Goal: Task Accomplishment & Management: Use online tool/utility

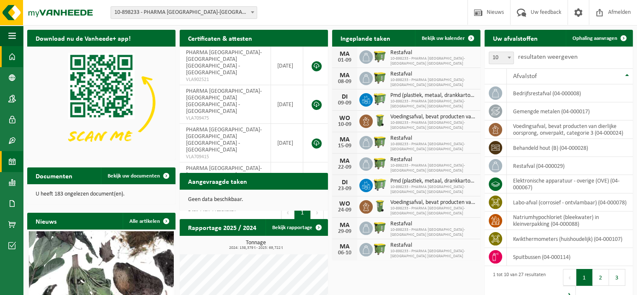
click at [10, 163] on span at bounding box center [12, 161] width 8 height 21
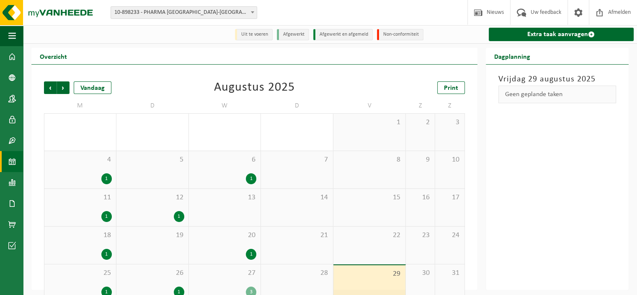
scroll to position [16, 0]
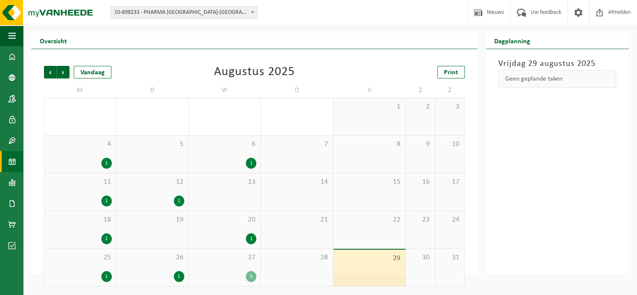
click at [247, 237] on div "1" at bounding box center [251, 238] width 10 height 11
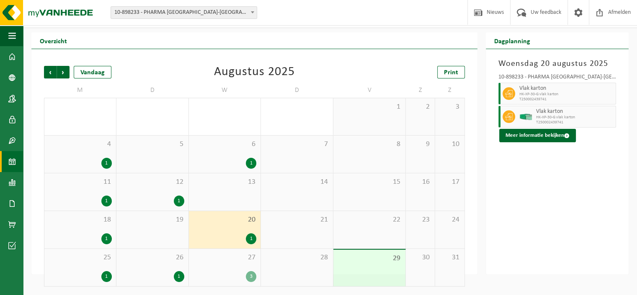
click at [250, 275] on div "3" at bounding box center [251, 276] width 10 height 11
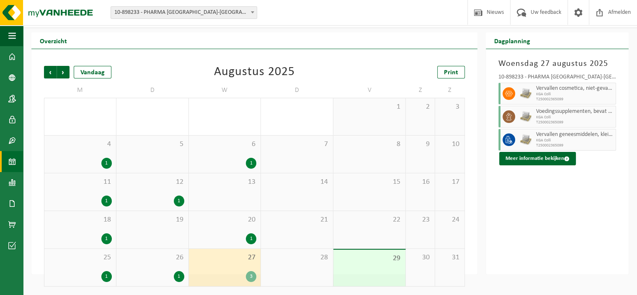
click at [251, 159] on div "1" at bounding box center [251, 163] width 10 height 11
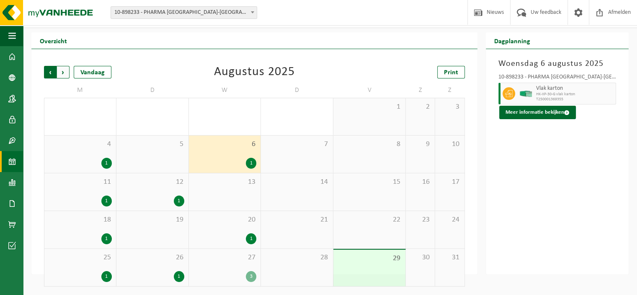
click at [64, 73] on span "Volgende" at bounding box center [63, 72] width 13 height 13
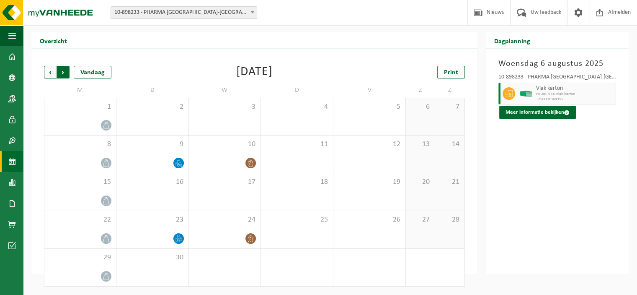
click at [51, 76] on span "Vorige" at bounding box center [50, 72] width 13 height 13
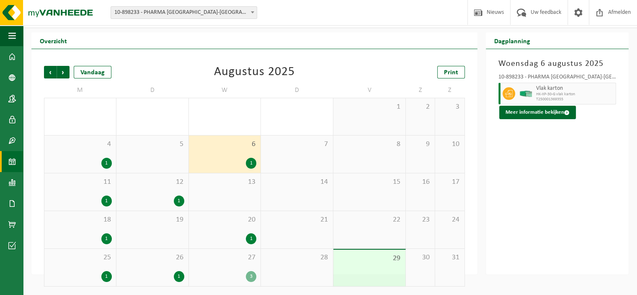
click at [252, 236] on div "1" at bounding box center [251, 238] width 10 height 11
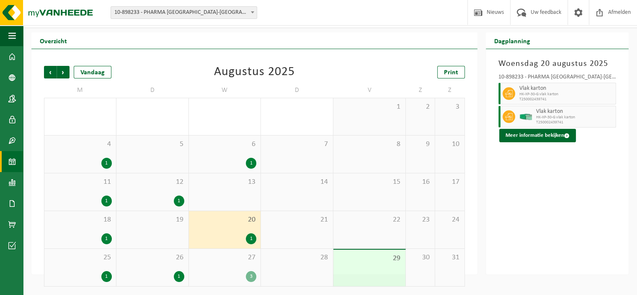
click at [251, 161] on div "1" at bounding box center [251, 163] width 10 height 11
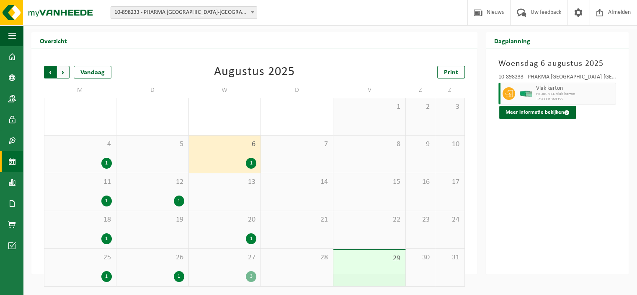
click at [59, 76] on span "Volgende" at bounding box center [63, 72] width 13 height 13
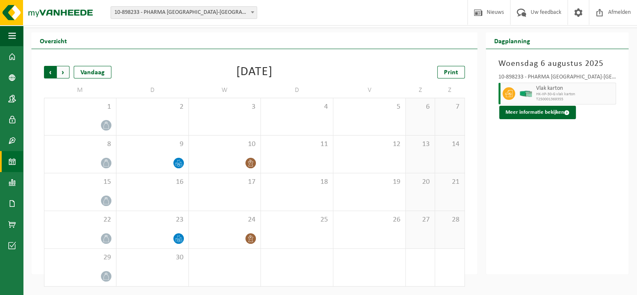
click at [63, 73] on span "Volgende" at bounding box center [63, 72] width 13 height 13
click at [51, 75] on span "Vorige" at bounding box center [50, 72] width 13 height 13
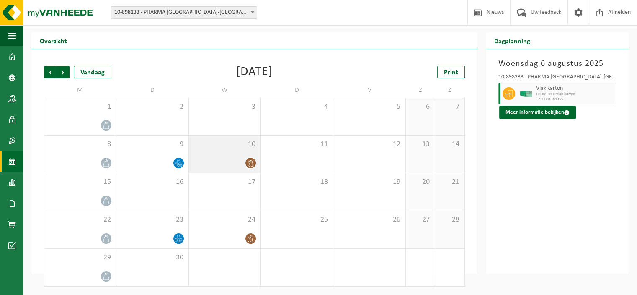
click at [246, 150] on div "10" at bounding box center [225, 153] width 72 height 37
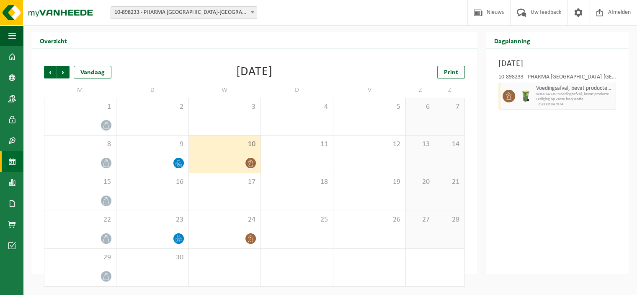
drag, startPoint x: 246, startPoint y: 150, endPoint x: 231, endPoint y: 153, distance: 14.9
click at [231, 153] on div "10" at bounding box center [225, 153] width 72 height 37
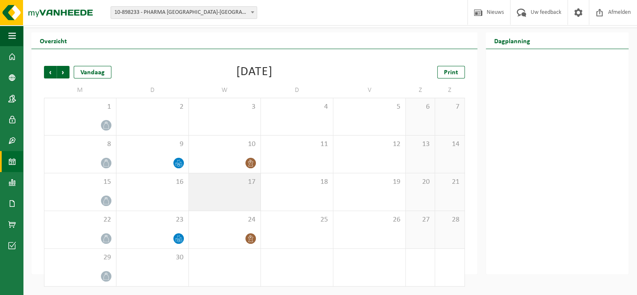
click at [235, 195] on div "17" at bounding box center [225, 191] width 72 height 37
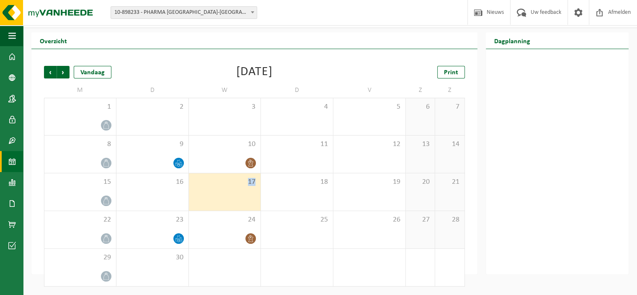
click at [235, 195] on div "17" at bounding box center [225, 191] width 72 height 37
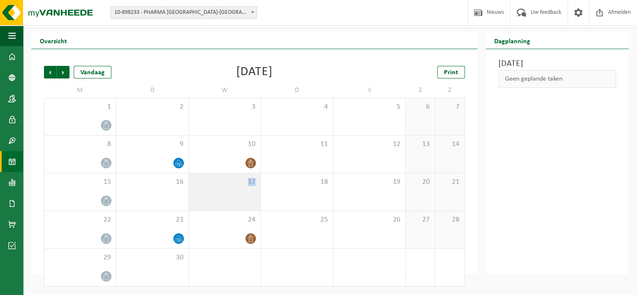
click at [235, 195] on div "17" at bounding box center [225, 191] width 72 height 37
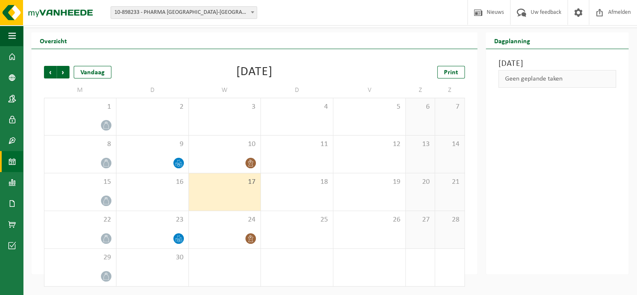
click at [538, 80] on div "Geen geplande taken" at bounding box center [558, 79] width 118 height 18
click at [522, 65] on h3 "Woensdag 17 september 2025" at bounding box center [558, 63] width 118 height 13
click at [242, 117] on div "3" at bounding box center [225, 116] width 72 height 37
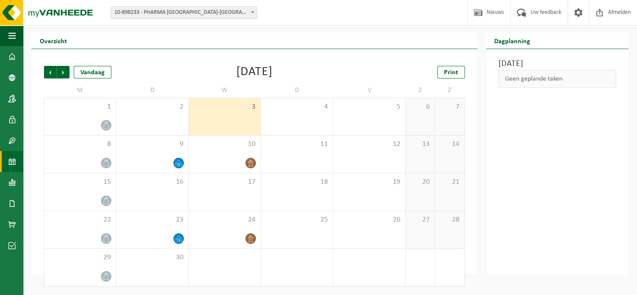
click at [561, 72] on div "Geen geplande taken" at bounding box center [558, 79] width 118 height 18
click at [555, 65] on h3 "Woensdag 3 september 2025" at bounding box center [558, 63] width 118 height 13
click at [504, 44] on h2 "Dagplanning" at bounding box center [512, 40] width 53 height 16
click at [12, 159] on span at bounding box center [12, 161] width 8 height 21
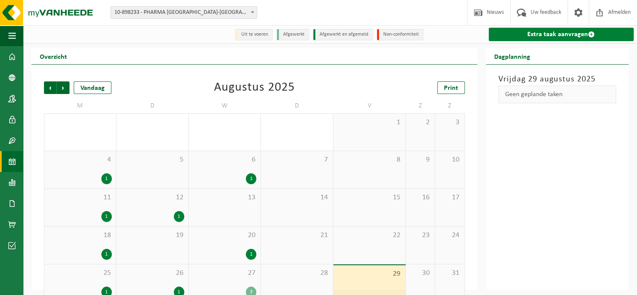
click at [539, 36] on link "Extra taak aanvragen" at bounding box center [561, 34] width 145 height 13
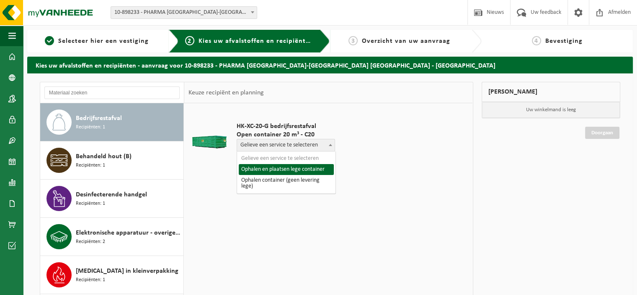
click at [318, 145] on span "Gelieve een service te selecteren" at bounding box center [286, 145] width 98 height 12
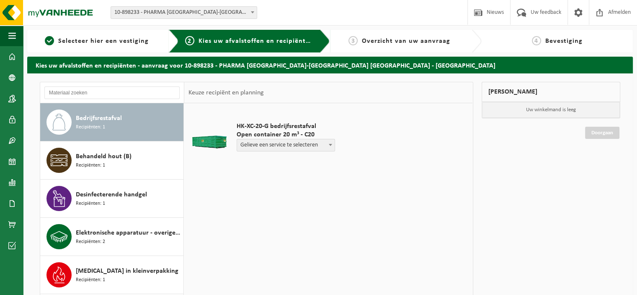
click at [318, 145] on span "Gelieve een service te selecteren" at bounding box center [286, 145] width 98 height 12
drag, startPoint x: 184, startPoint y: 131, endPoint x: 181, endPoint y: 158, distance: 27.0
click at [181, 158] on div "Bedrijfsrestafval Recipiënten: 1 Behandeld hout (B) Recipiënten: 1 Desinfectere…" at bounding box center [112, 229] width 144 height 252
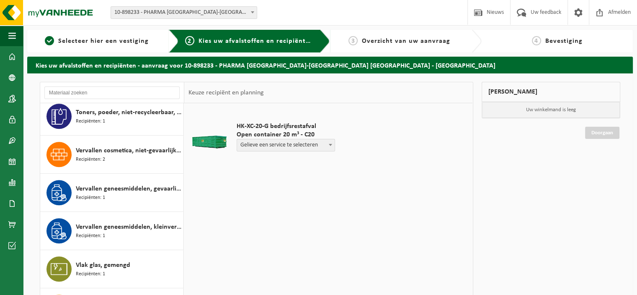
scroll to position [737, 0]
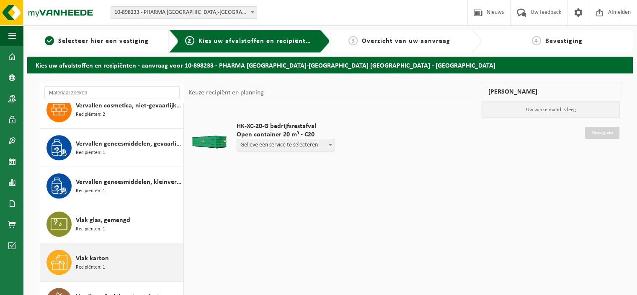
click at [98, 256] on span "Vlak karton" at bounding box center [92, 258] width 33 height 10
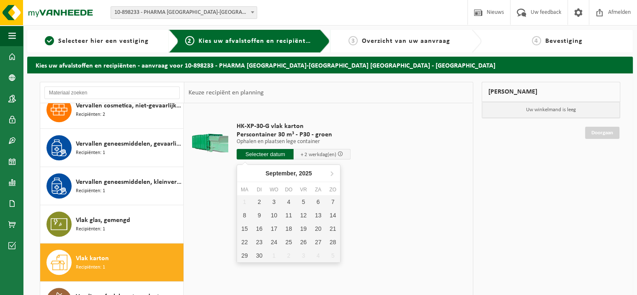
click at [263, 159] on input "text" at bounding box center [265, 154] width 57 height 10
click at [288, 202] on div "4" at bounding box center [289, 201] width 15 height 13
type input "Van 2025-09-04"
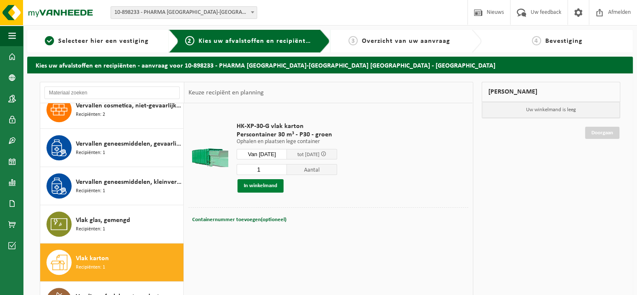
click at [264, 185] on button "In winkelmand" at bounding box center [261, 185] width 46 height 13
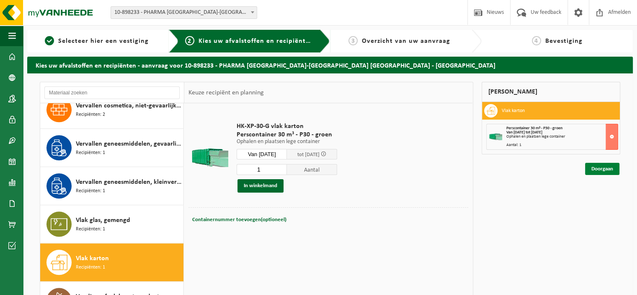
click at [598, 170] on link "Doorgaan" at bounding box center [603, 169] width 34 height 12
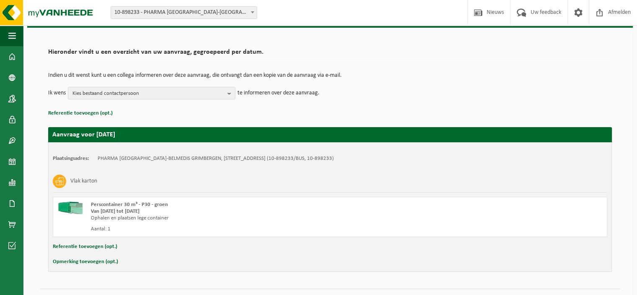
scroll to position [64, 0]
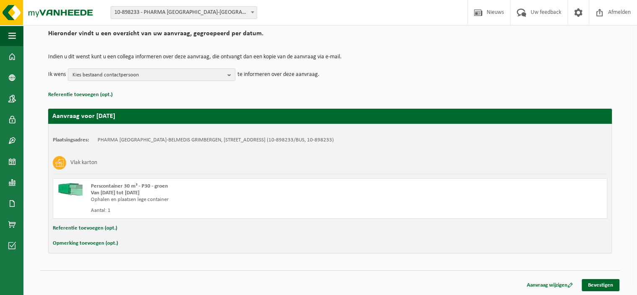
drag, startPoint x: 602, startPoint y: 287, endPoint x: 627, endPoint y: 240, distance: 52.9
click at [627, 240] on div "Hieronder vindt u een overzicht van uw aanvraag, gegroepeerd per datum. Indien …" at bounding box center [330, 148] width 606 height 278
click at [604, 282] on link "Bevestigen" at bounding box center [601, 285] width 38 height 12
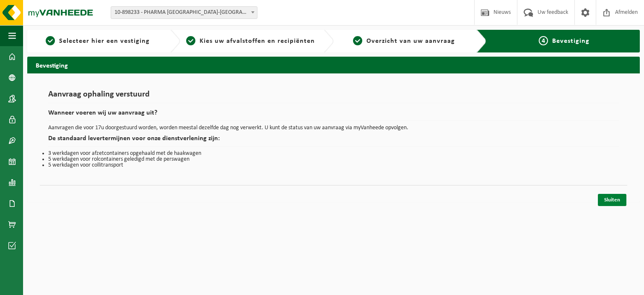
click at [609, 199] on link "Sluiten" at bounding box center [612, 200] width 28 height 12
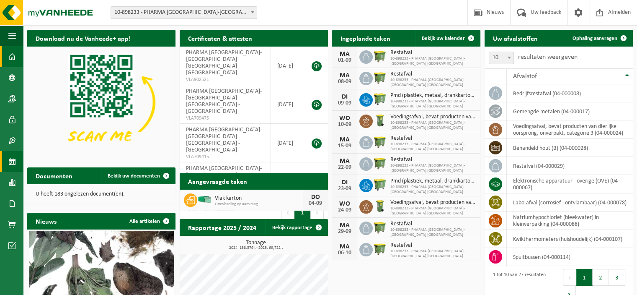
click at [12, 162] on span at bounding box center [12, 161] width 8 height 21
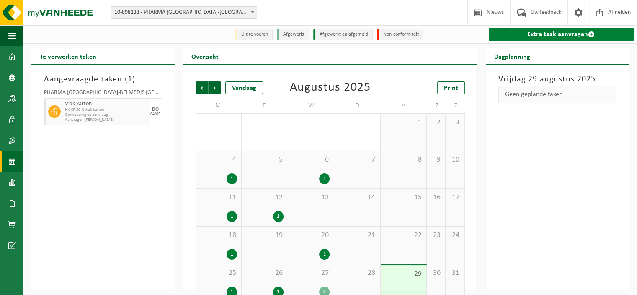
click at [548, 36] on link "Extra taak aanvragen" at bounding box center [561, 34] width 145 height 13
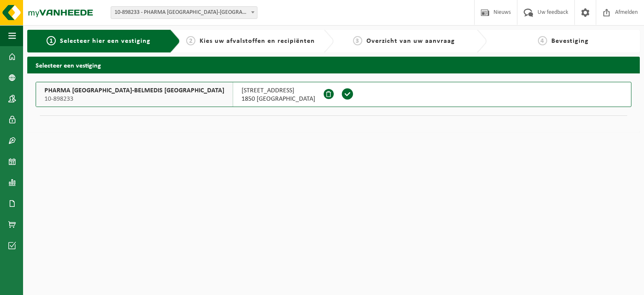
click at [341, 93] on span at bounding box center [347, 94] width 13 height 13
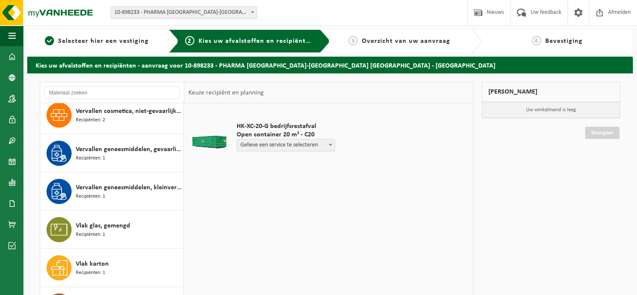
scroll to position [735, 0]
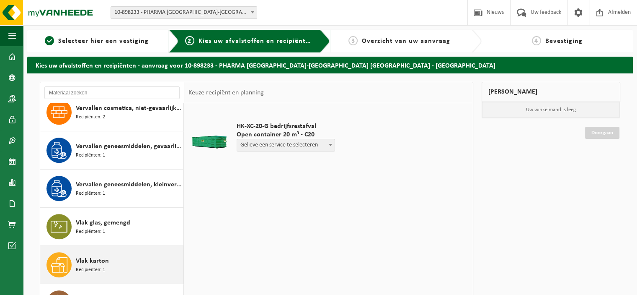
click at [108, 259] on div "Vlak karton Recipiënten: 1" at bounding box center [129, 264] width 106 height 25
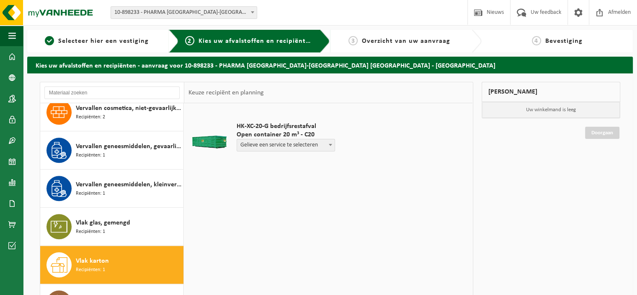
scroll to position [737, 0]
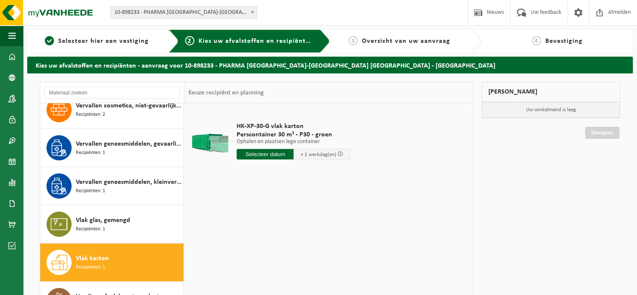
click at [272, 154] on input "text" at bounding box center [265, 154] width 57 height 10
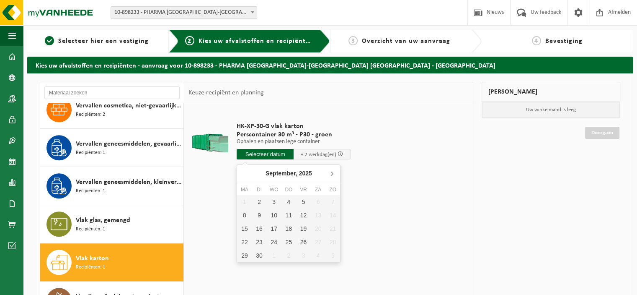
click at [333, 175] on icon at bounding box center [331, 172] width 13 height 13
click at [242, 172] on icon at bounding box center [245, 172] width 13 height 13
click at [276, 239] on div "24" at bounding box center [274, 241] width 15 height 13
type input "Van 2025-09-24"
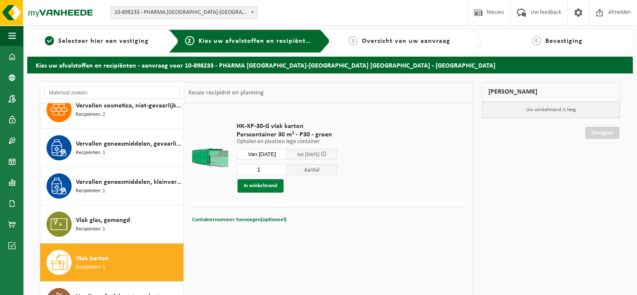
click at [268, 188] on button "In winkelmand" at bounding box center [261, 185] width 46 height 13
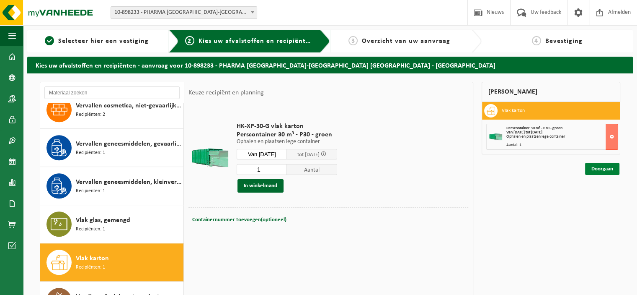
click at [605, 170] on link "Doorgaan" at bounding box center [603, 169] width 34 height 12
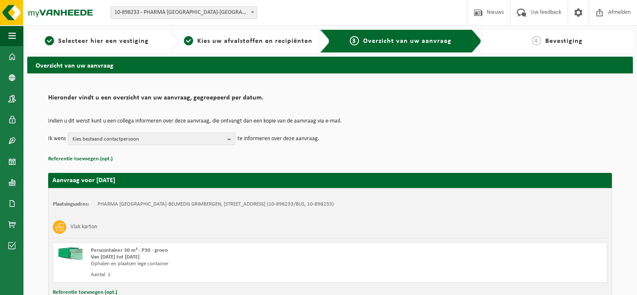
scroll to position [64, 0]
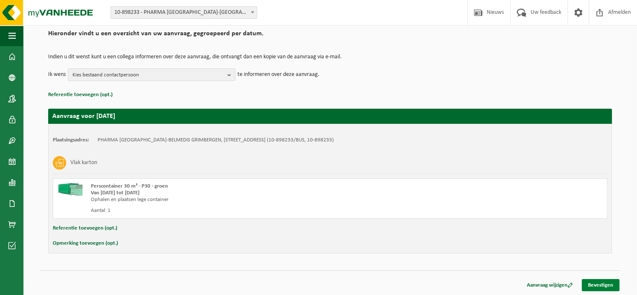
click at [600, 288] on link "Bevestigen" at bounding box center [601, 285] width 38 height 12
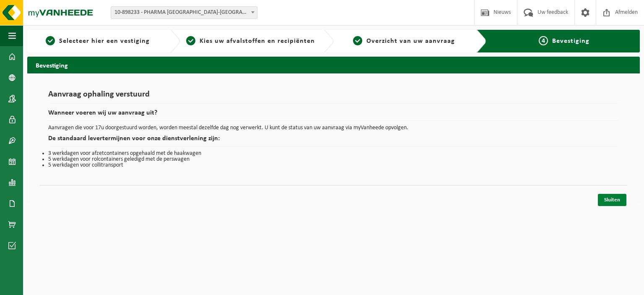
click at [612, 197] on link "Sluiten" at bounding box center [612, 200] width 28 height 12
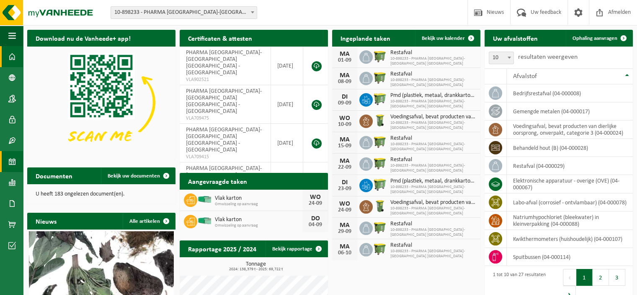
click at [10, 162] on span at bounding box center [12, 161] width 8 height 21
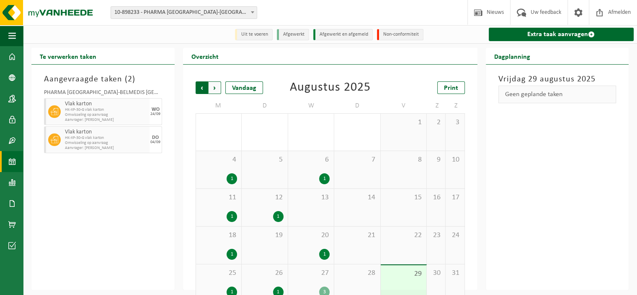
click at [212, 88] on span "Volgende" at bounding box center [215, 87] width 13 height 13
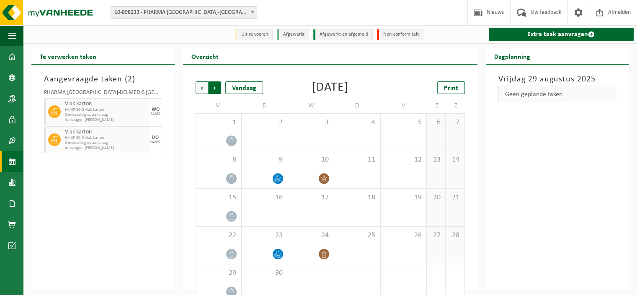
click at [199, 88] on span "Vorige" at bounding box center [202, 87] width 13 height 13
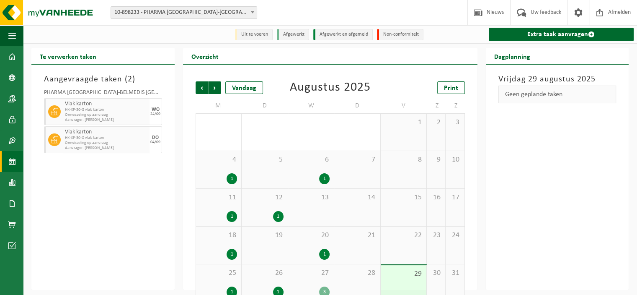
click at [326, 176] on div "1" at bounding box center [324, 178] width 10 height 11
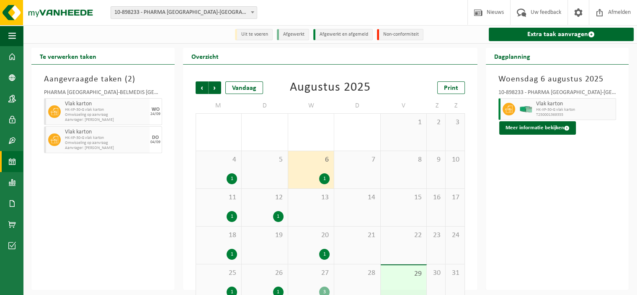
click at [323, 256] on div "1" at bounding box center [324, 254] width 10 height 11
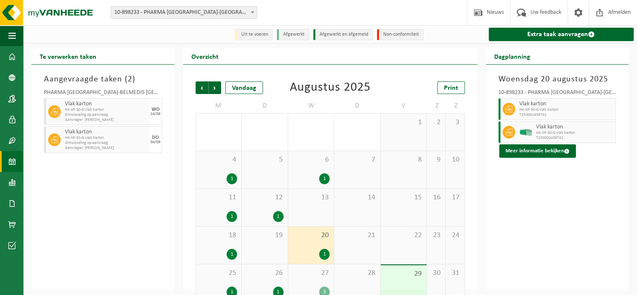
click at [324, 290] on div "3" at bounding box center [324, 291] width 10 height 11
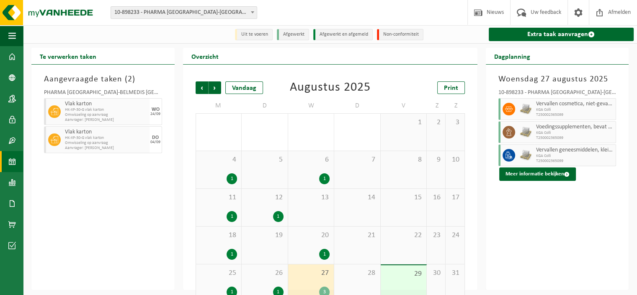
click at [278, 214] on div "1" at bounding box center [278, 216] width 10 height 11
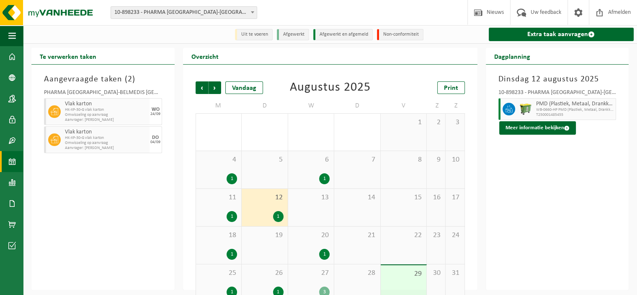
click at [231, 182] on div "1" at bounding box center [232, 178] width 10 height 11
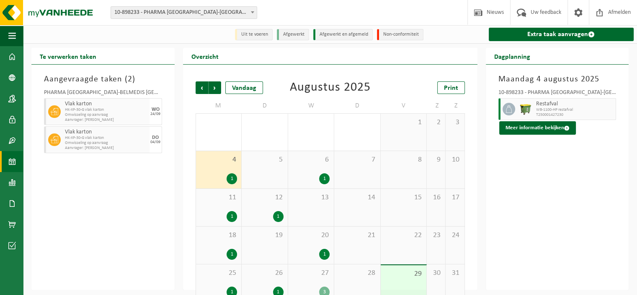
click at [231, 181] on div "1" at bounding box center [232, 178] width 10 height 11
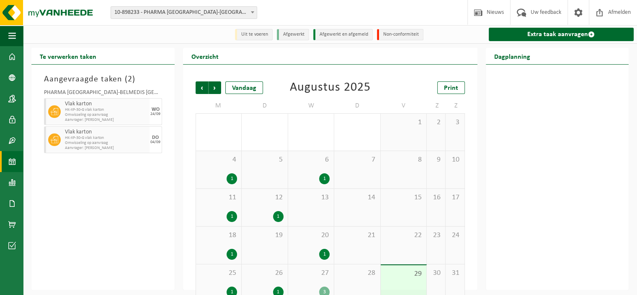
click at [233, 181] on div "1" at bounding box center [232, 178] width 10 height 11
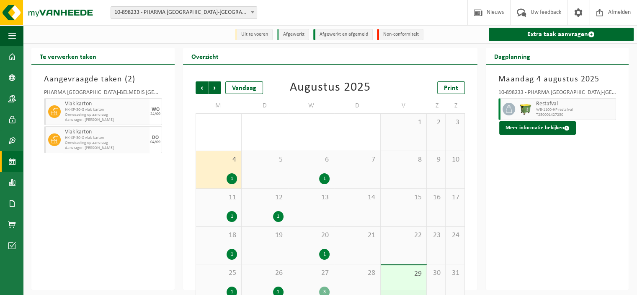
click at [232, 215] on div "1" at bounding box center [232, 216] width 10 height 11
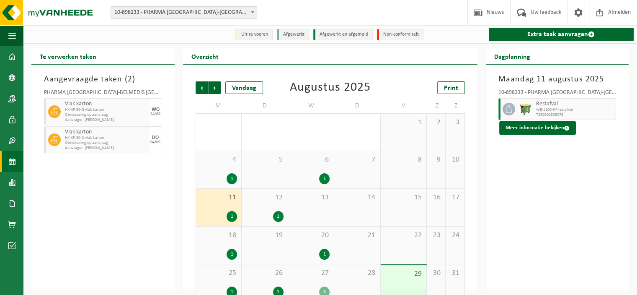
click at [233, 251] on div "1" at bounding box center [232, 254] width 10 height 11
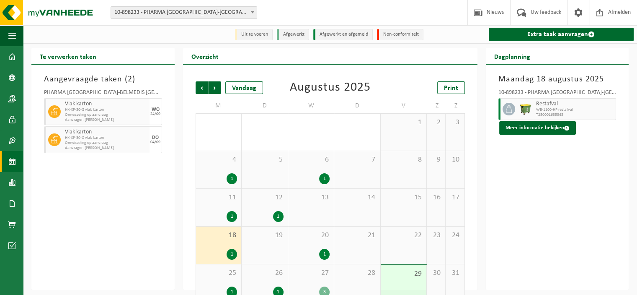
click at [232, 291] on div "1" at bounding box center [232, 291] width 10 height 11
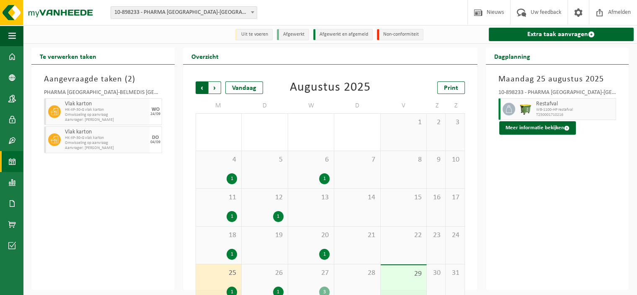
click at [216, 88] on span "Volgende" at bounding box center [215, 87] width 13 height 13
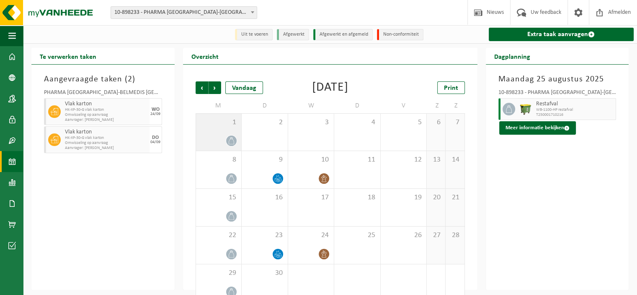
click at [234, 142] on icon at bounding box center [231, 140] width 7 height 7
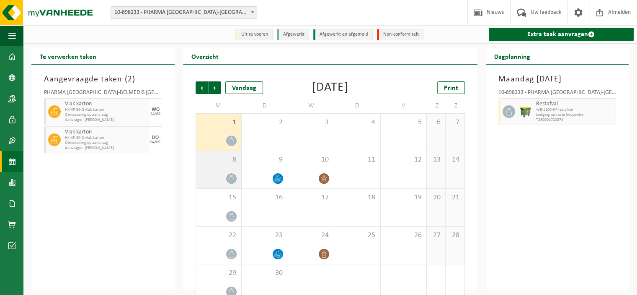
click at [231, 174] on span at bounding box center [231, 178] width 10 height 10
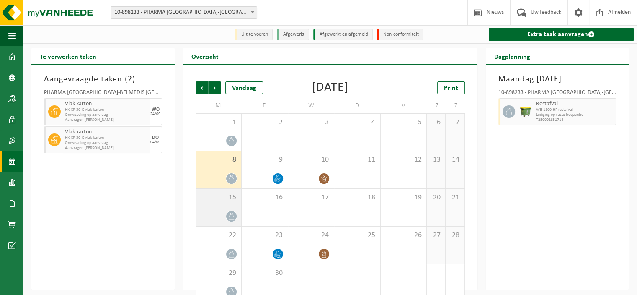
click at [233, 212] on span at bounding box center [231, 216] width 10 height 10
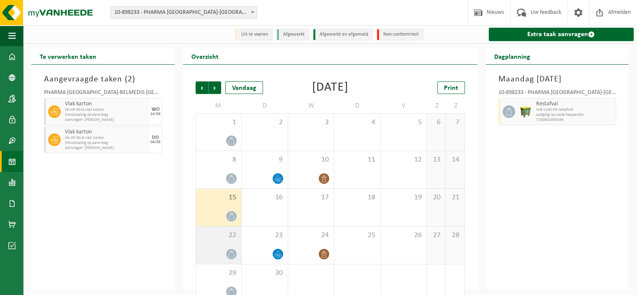
click at [232, 254] on icon at bounding box center [231, 253] width 7 height 7
